Goal: Transaction & Acquisition: Subscribe to service/newsletter

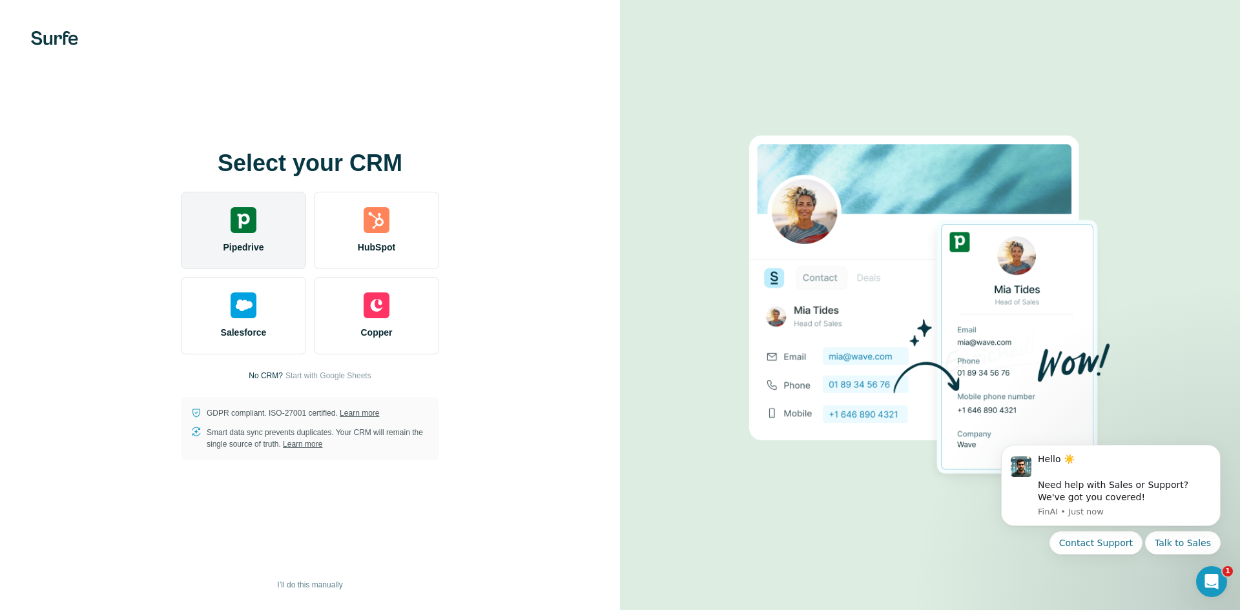
click at [242, 210] on img at bounding box center [244, 220] width 26 height 26
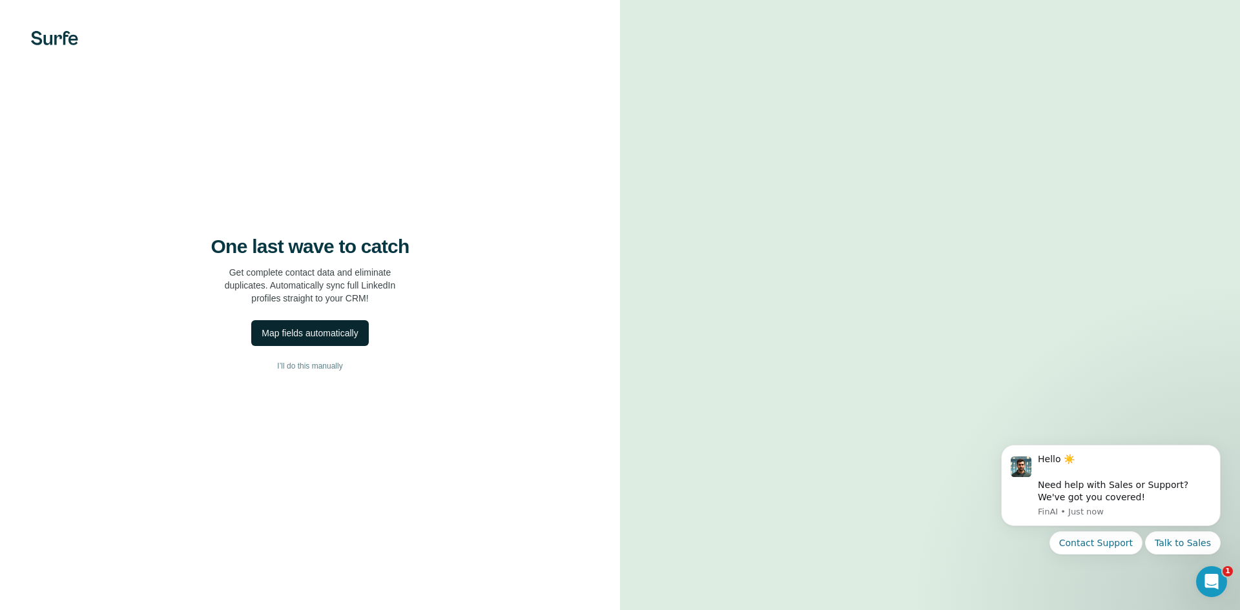
click at [304, 327] on div "Map fields automatically" at bounding box center [310, 333] width 96 height 13
